Goal: Task Accomplishment & Management: Manage account settings

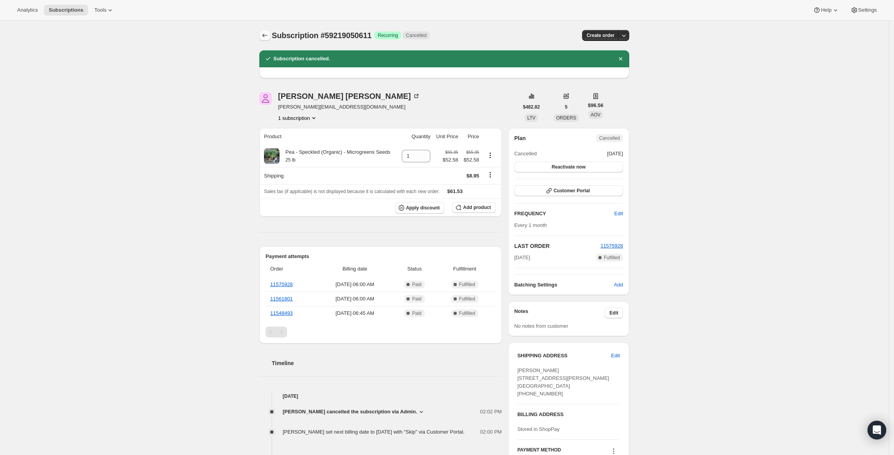
click at [266, 32] on icon "Subscriptions" at bounding box center [265, 36] width 8 height 8
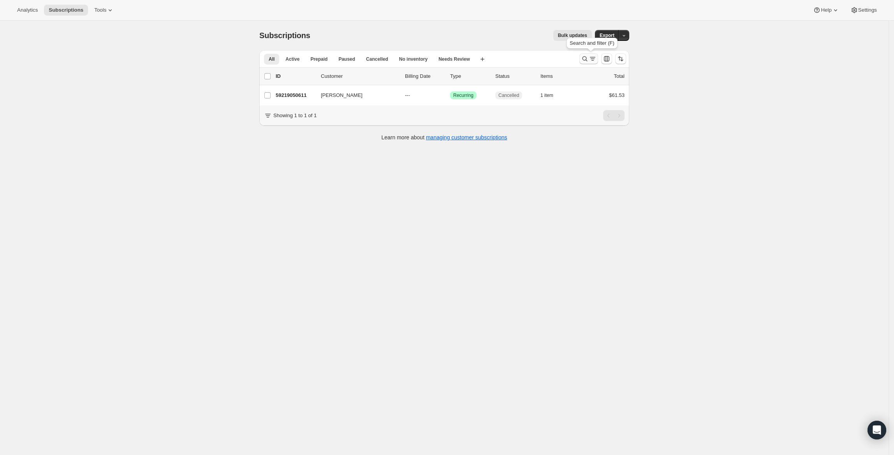
click at [586, 55] on icon "Search and filter results" at bounding box center [585, 59] width 8 height 8
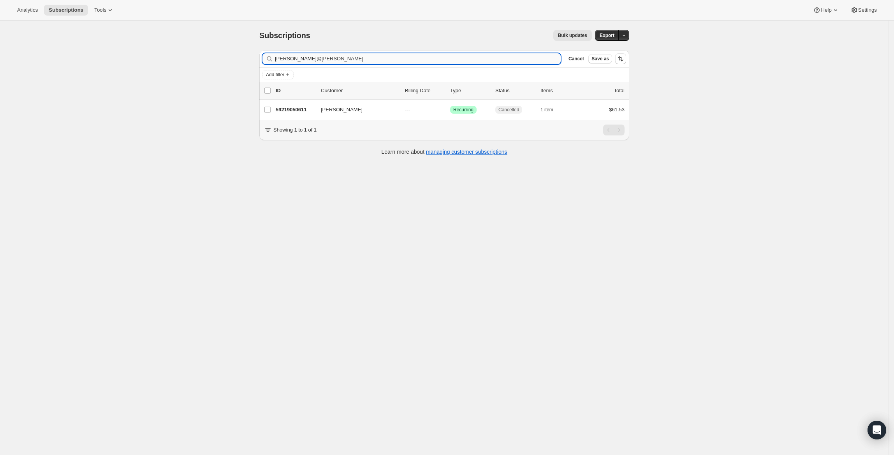
click at [473, 56] on input "[PERSON_NAME]@[PERSON_NAME]" at bounding box center [418, 58] width 286 height 11
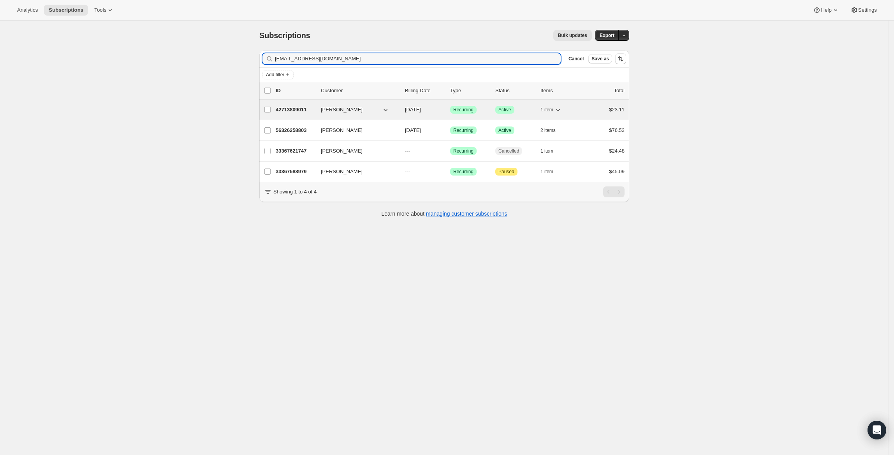
type input "[EMAIL_ADDRESS][DOMAIN_NAME]"
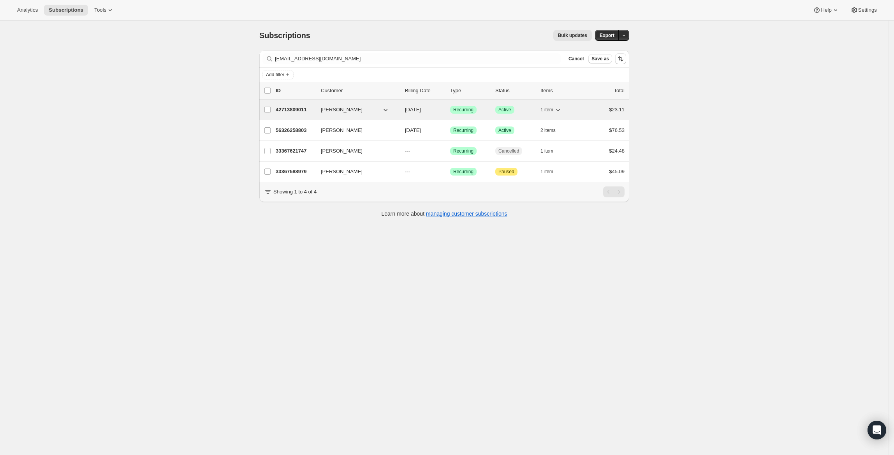
click at [304, 111] on p "42713809011" at bounding box center [295, 110] width 39 height 8
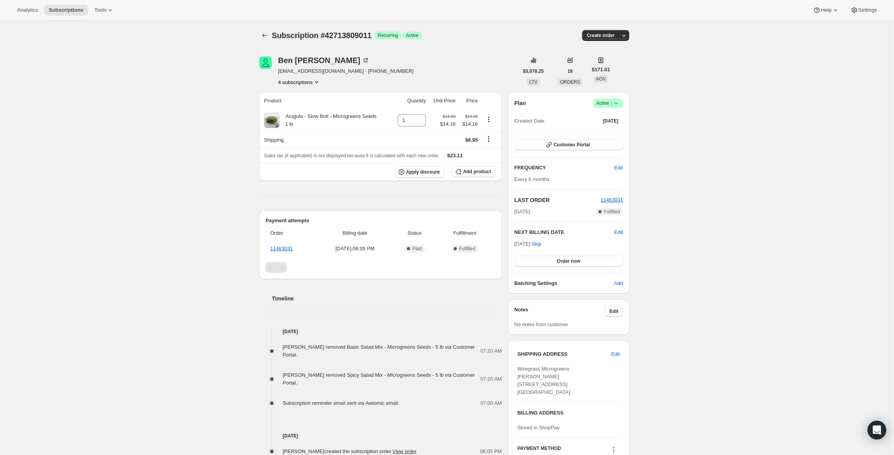
click at [609, 107] on span "Active |" at bounding box center [608, 103] width 24 height 8
click at [611, 133] on span "Cancel subscription" at bounding box center [611, 132] width 44 height 6
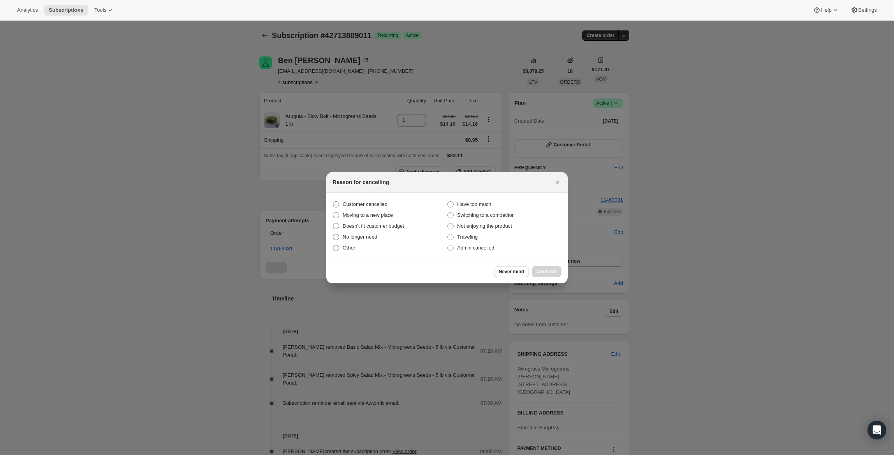
click at [357, 205] on span "Customer cancelled" at bounding box center [365, 204] width 45 height 6
click at [333, 202] on input "Customer cancelled" at bounding box center [333, 201] width 0 height 0
radio input "true"
click at [546, 269] on span "Continue" at bounding box center [546, 272] width 20 height 6
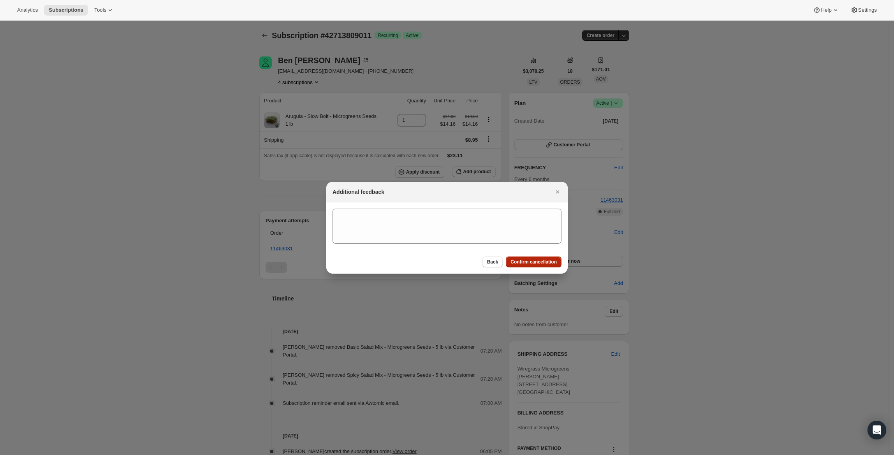
click at [543, 262] on span "Confirm cancellation" at bounding box center [533, 262] width 46 height 6
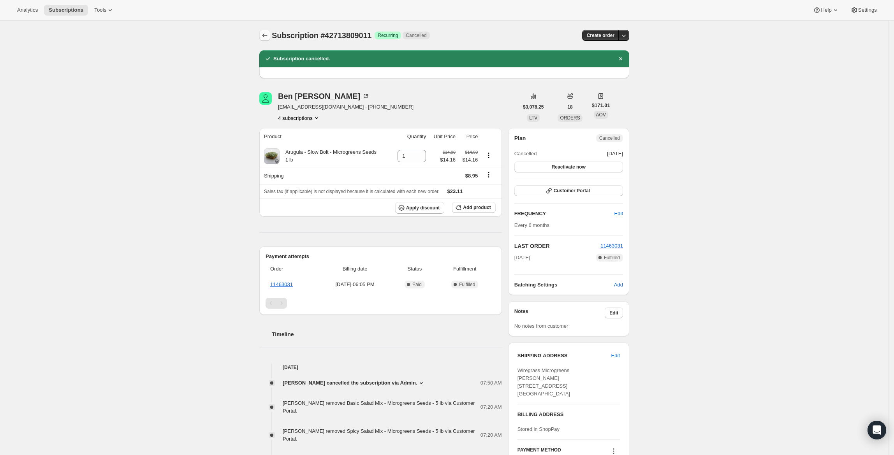
click at [265, 37] on icon "Subscriptions" at bounding box center [265, 36] width 8 height 8
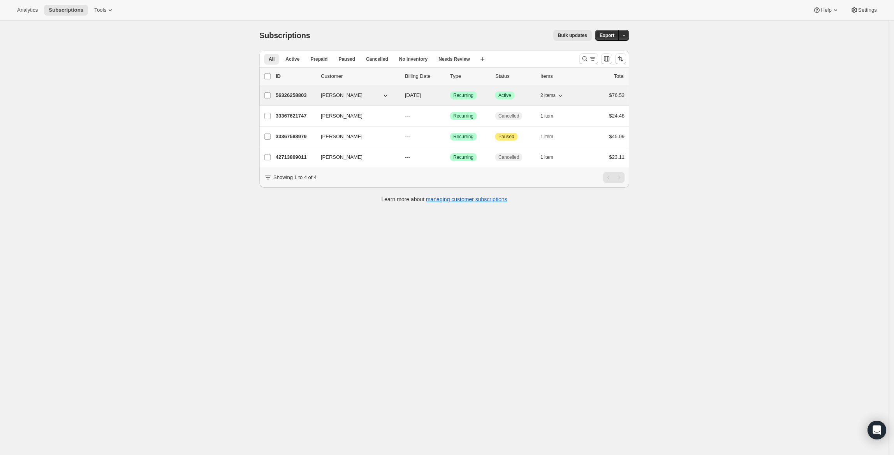
click at [285, 96] on p "56326258803" at bounding box center [295, 95] width 39 height 8
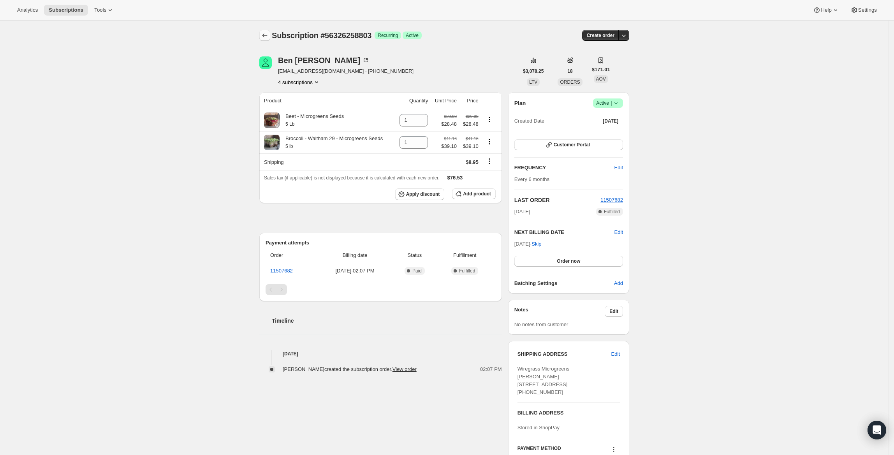
click at [263, 35] on icon "Subscriptions" at bounding box center [265, 36] width 8 height 8
